Goal: Book appointment/travel/reservation

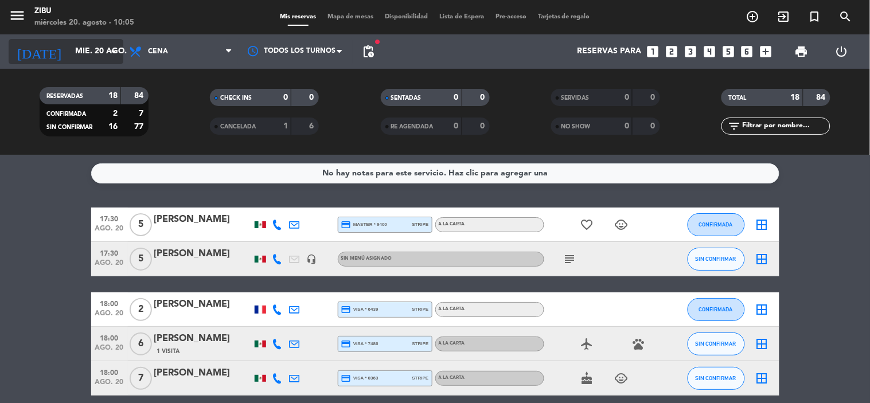
click at [76, 48] on input "mié. 20 ago." at bounding box center [123, 51] width 109 height 21
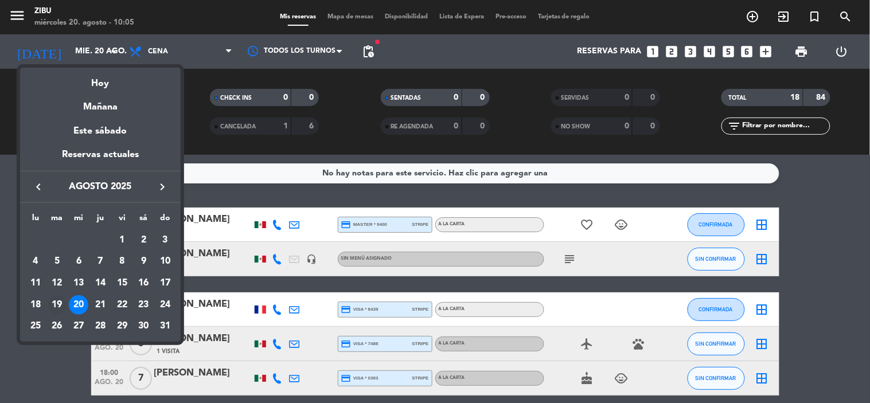
click at [59, 306] on div "19" at bounding box center [57, 304] width 19 height 19
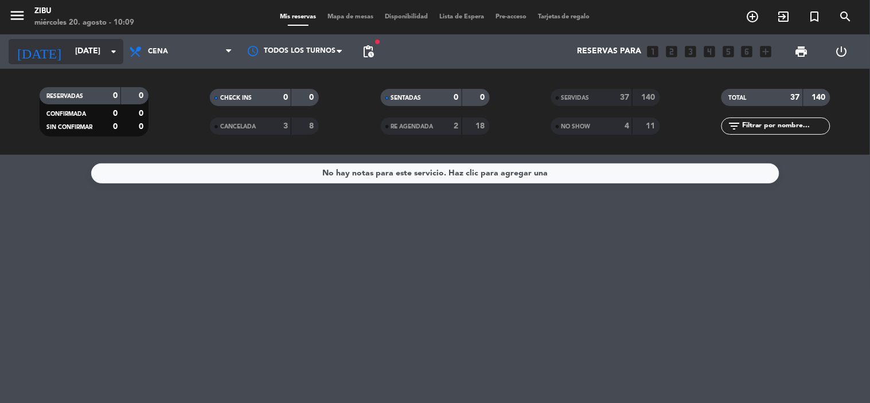
click at [104, 44] on input "[DATE]" at bounding box center [123, 51] width 109 height 21
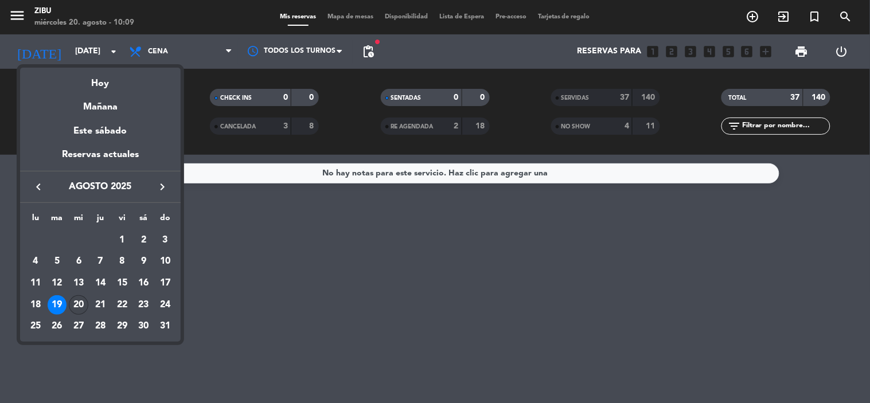
click at [79, 306] on div "20" at bounding box center [78, 304] width 19 height 19
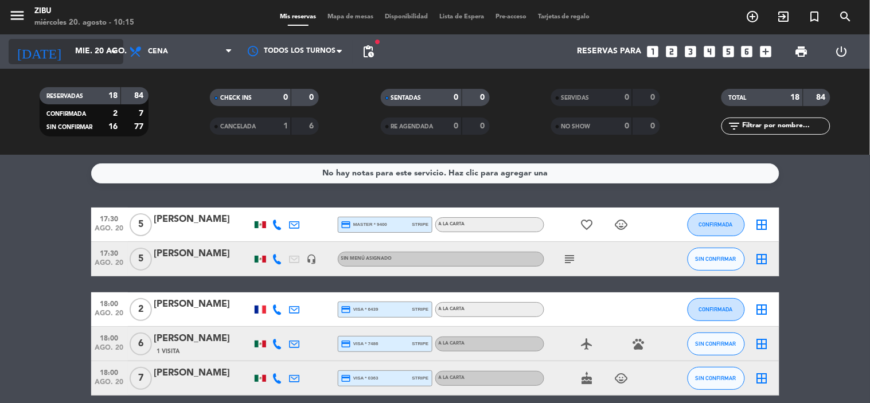
click at [83, 56] on input "mié. 20 ago." at bounding box center [123, 51] width 109 height 21
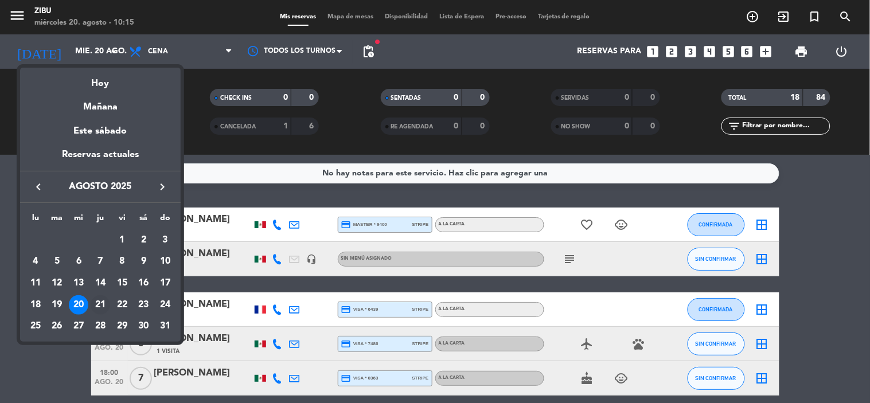
click at [99, 304] on div "21" at bounding box center [100, 304] width 19 height 19
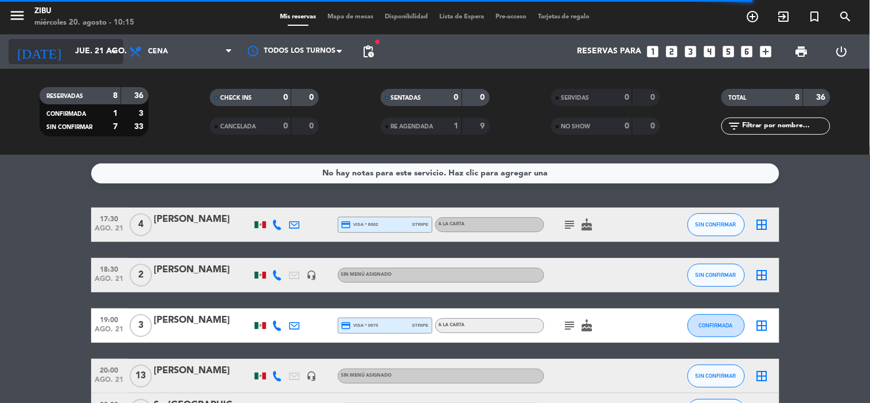
click at [83, 48] on input "jue. 21 ago." at bounding box center [123, 51] width 109 height 21
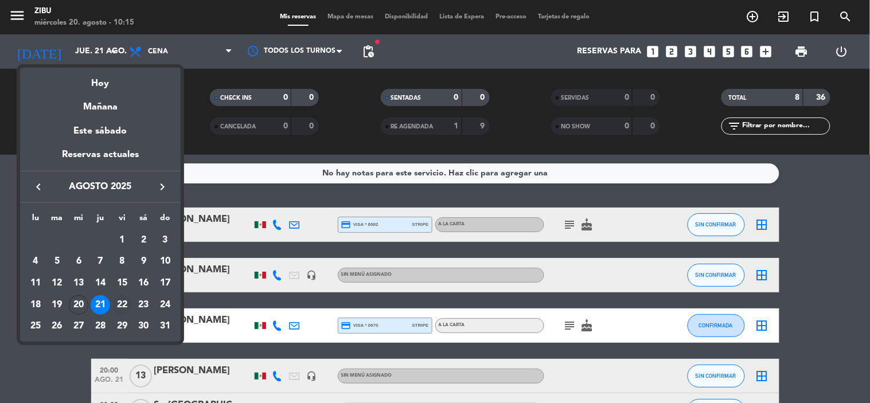
click at [124, 310] on div "22" at bounding box center [121, 304] width 19 height 19
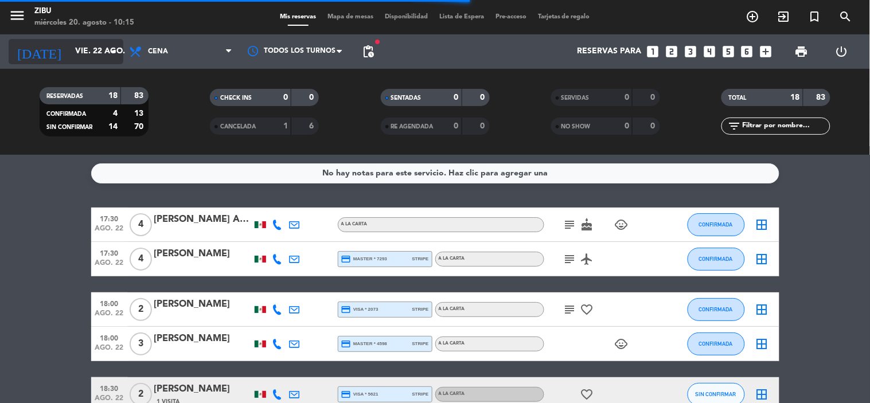
click at [83, 54] on input "vie. 22 ago." at bounding box center [123, 51] width 109 height 21
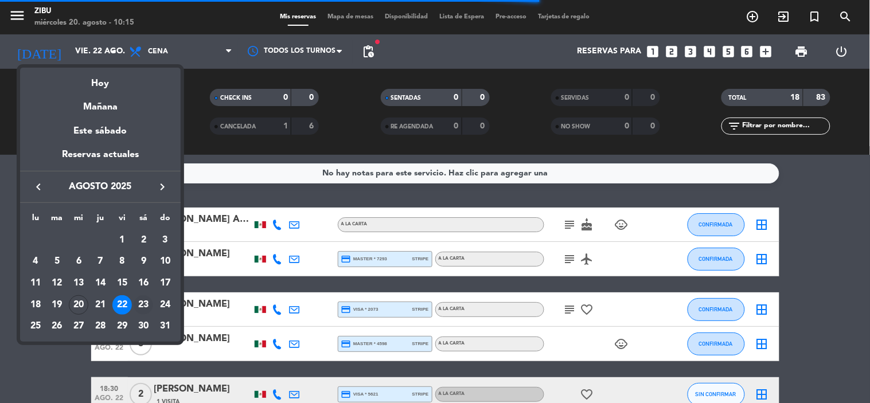
click at [146, 304] on div "23" at bounding box center [143, 304] width 19 height 19
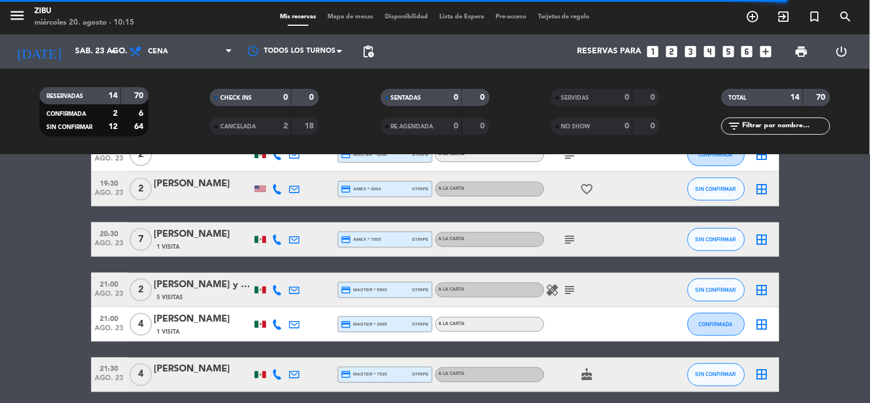
scroll to position [382, 0]
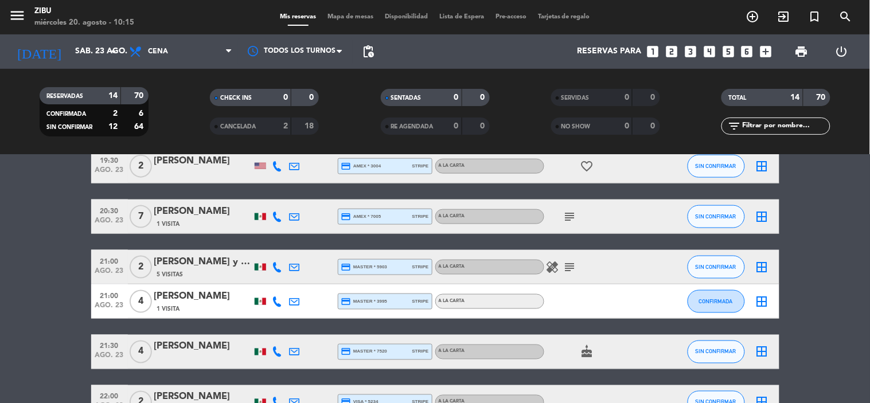
click at [566, 217] on icon "subject" at bounding box center [570, 217] width 14 height 14
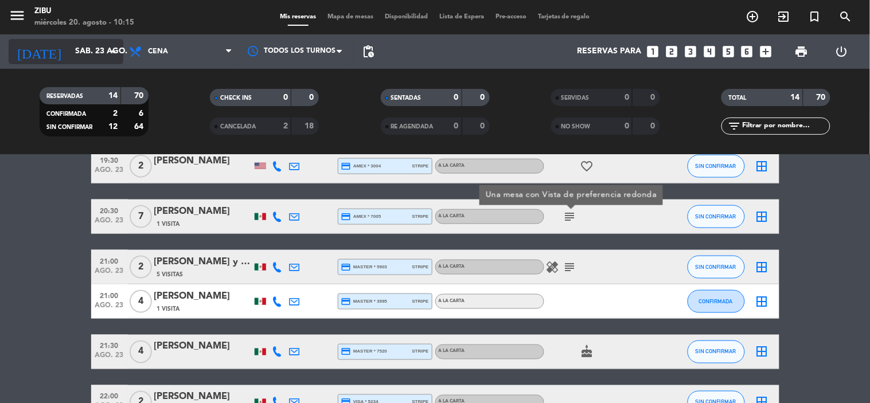
click at [73, 50] on input "sáb. 23 ago." at bounding box center [123, 51] width 109 height 21
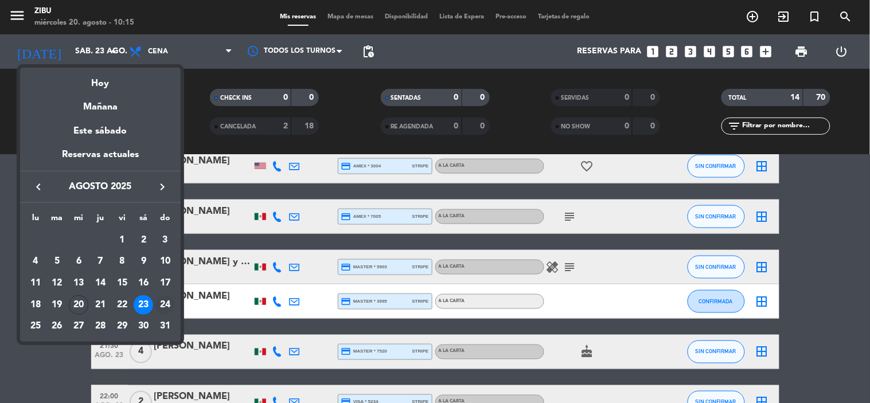
click at [165, 301] on div "24" at bounding box center [164, 304] width 19 height 19
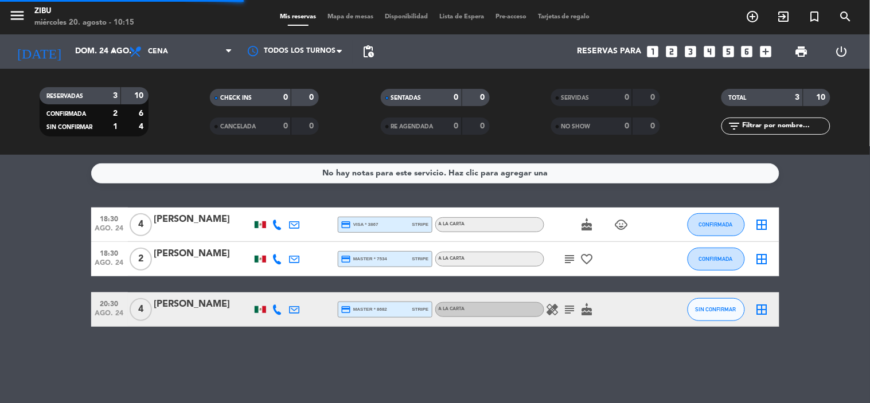
scroll to position [0, 0]
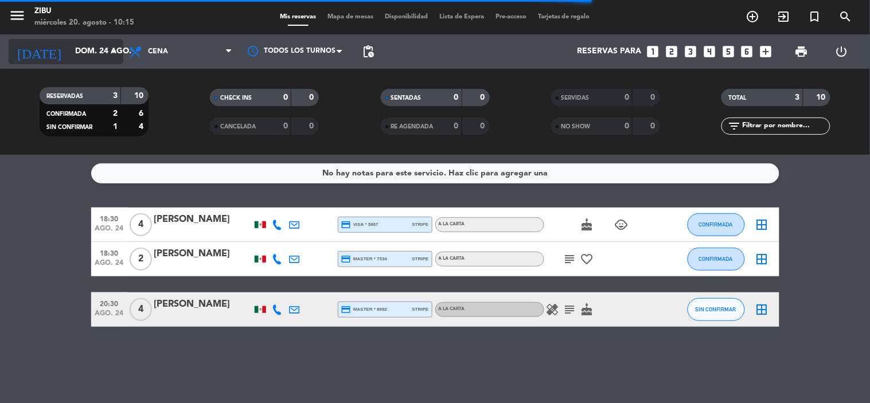
click at [83, 53] on input "dom. 24 ago." at bounding box center [123, 51] width 109 height 21
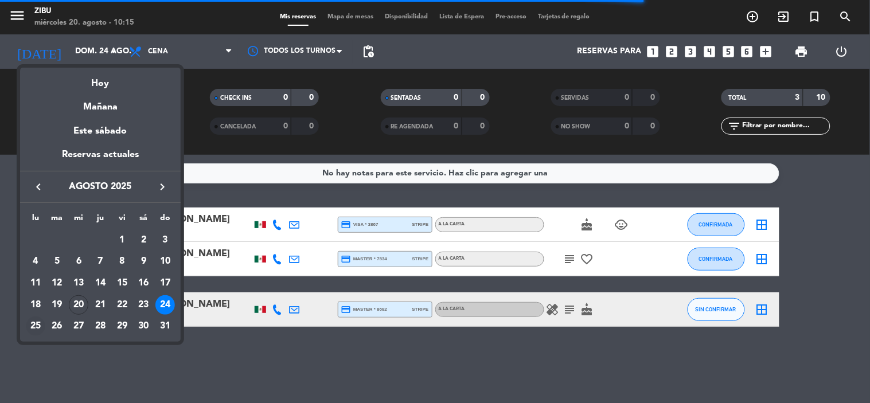
click at [33, 323] on div "25" at bounding box center [35, 325] width 19 height 19
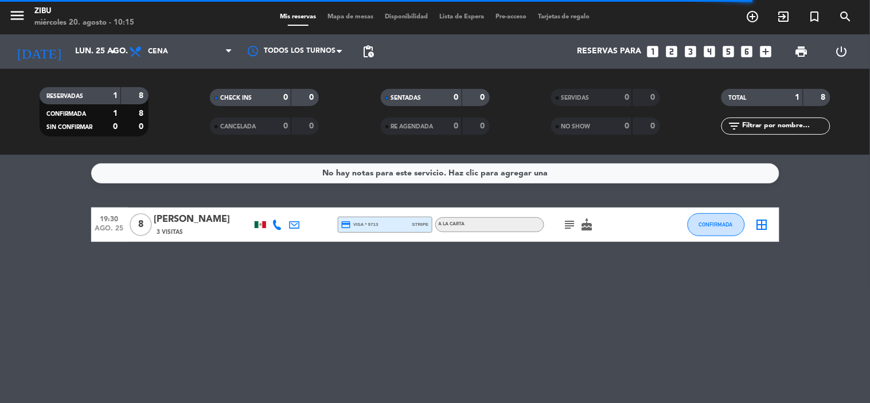
click at [570, 227] on icon "subject" at bounding box center [570, 225] width 14 height 14
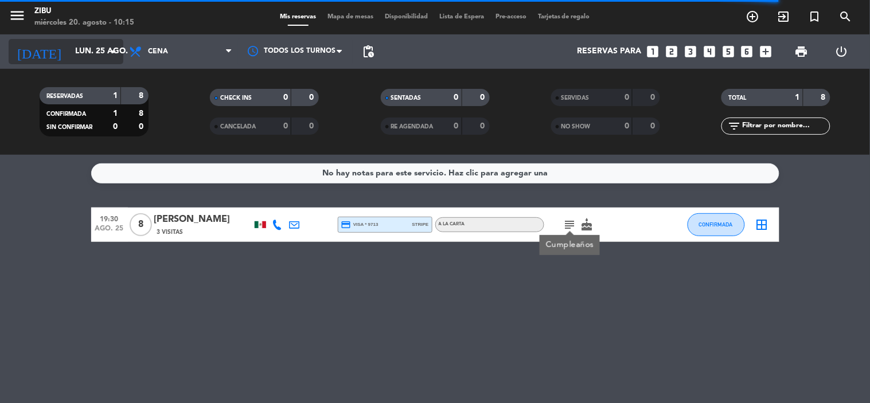
click at [69, 46] on input "lun. 25 ago." at bounding box center [123, 51] width 109 height 21
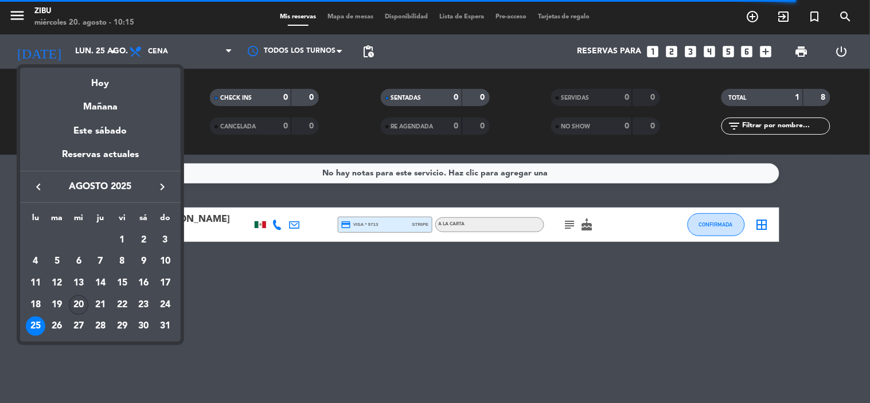
click at [80, 301] on div "20" at bounding box center [78, 304] width 19 height 19
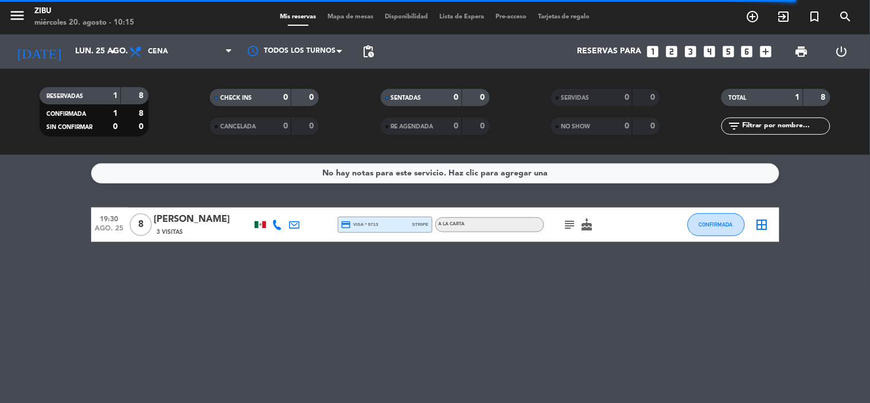
type input "mié. 20 ago."
